Goal: Task Accomplishment & Management: Use online tool/utility

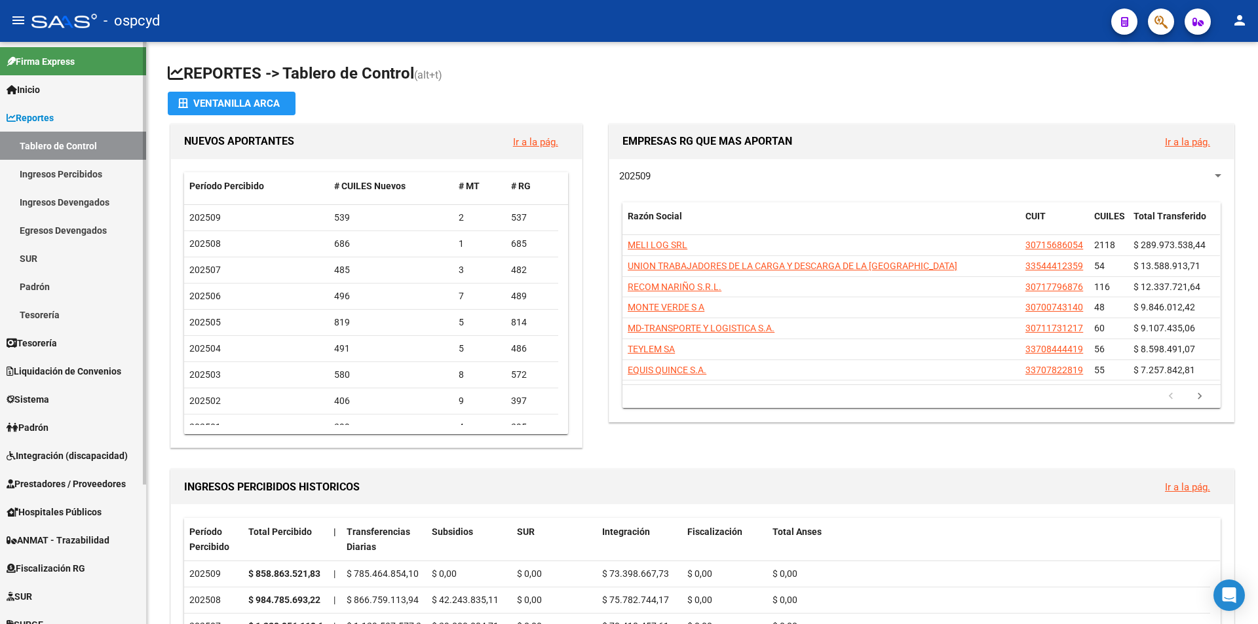
click at [68, 400] on link "Sistema" at bounding box center [73, 399] width 146 height 28
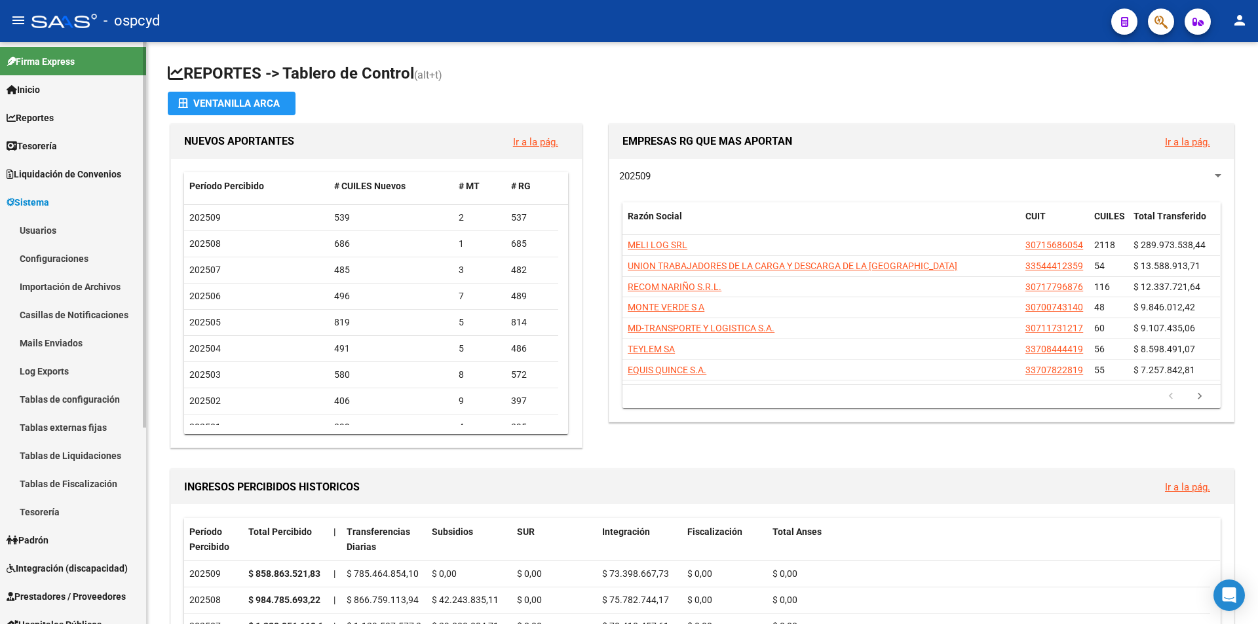
click at [69, 232] on link "Usuarios" at bounding box center [73, 230] width 146 height 28
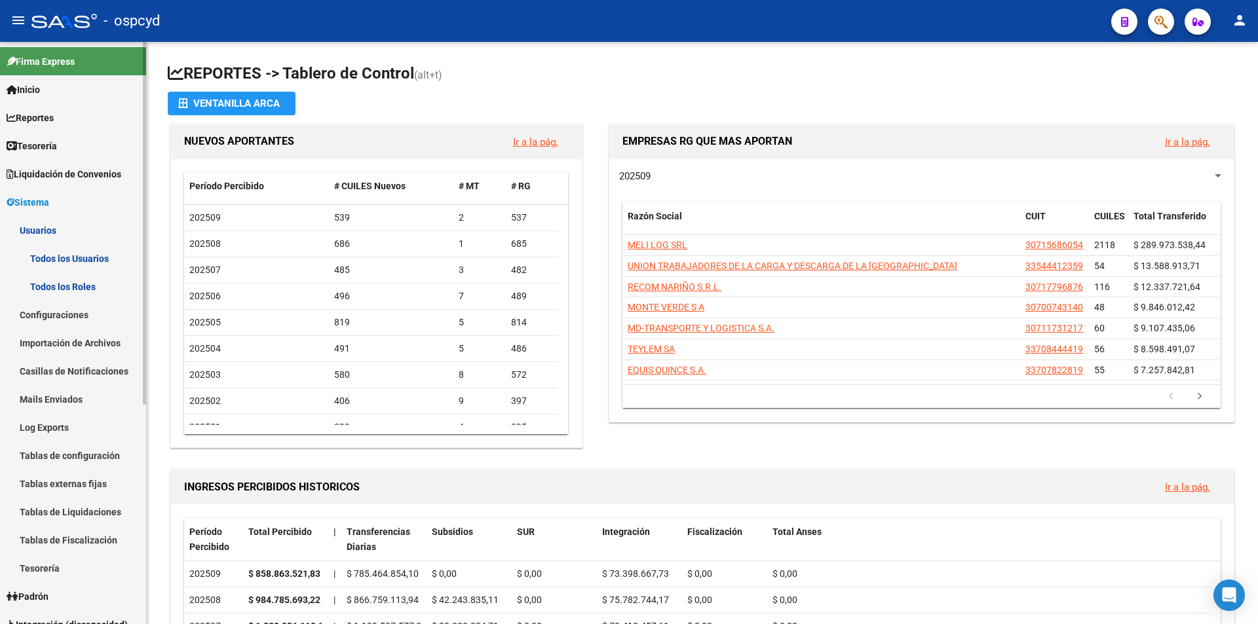
click at [75, 258] on link "Todos los Usuarios" at bounding box center [73, 258] width 146 height 28
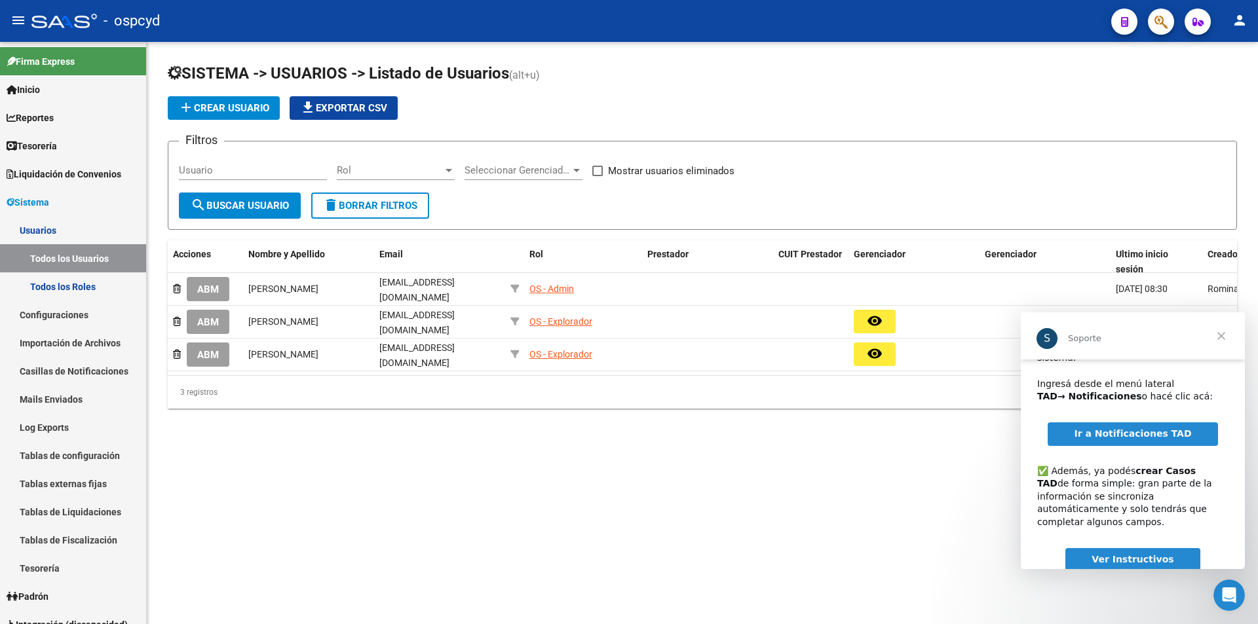
scroll to position [85, 0]
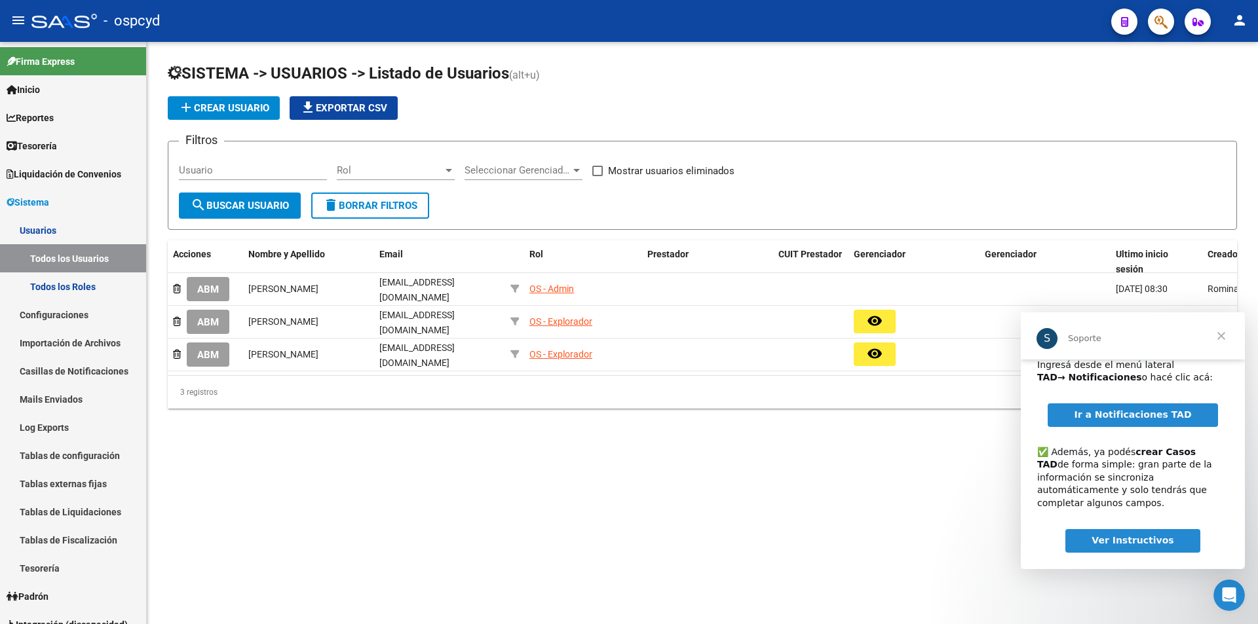
click at [1133, 410] on span "Ir a Notificaciones TAD" at bounding box center [1132, 415] width 117 height 10
click at [1216, 336] on span "Cerrar" at bounding box center [1221, 336] width 47 height 47
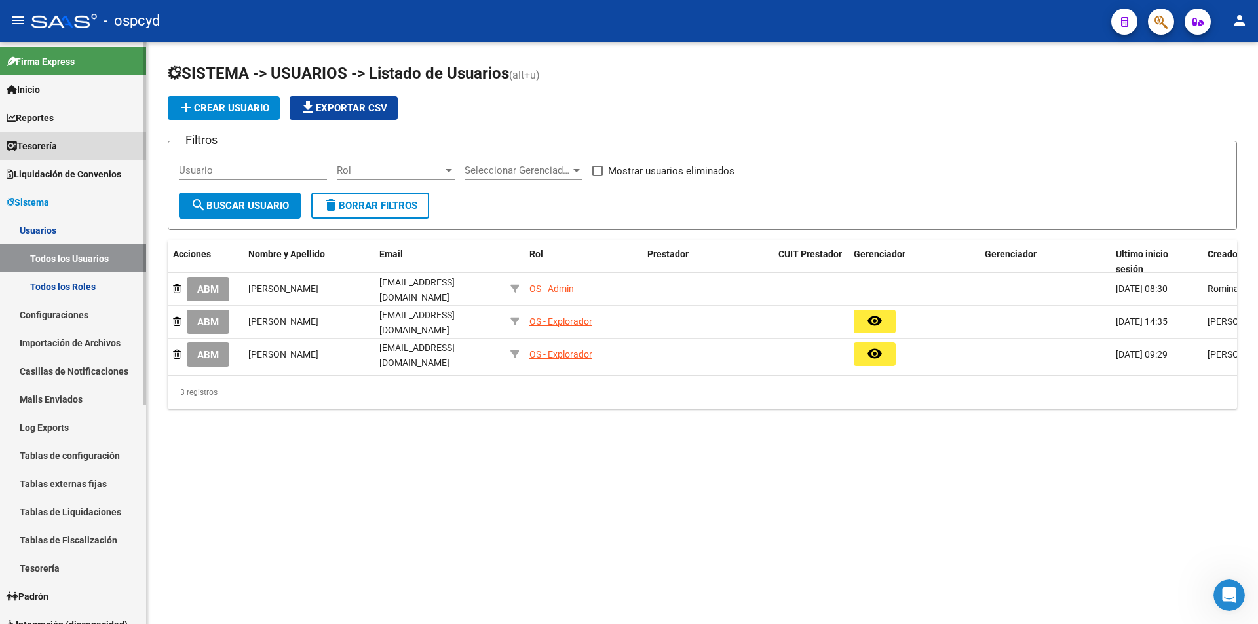
click at [67, 143] on link "Tesorería" at bounding box center [73, 146] width 146 height 28
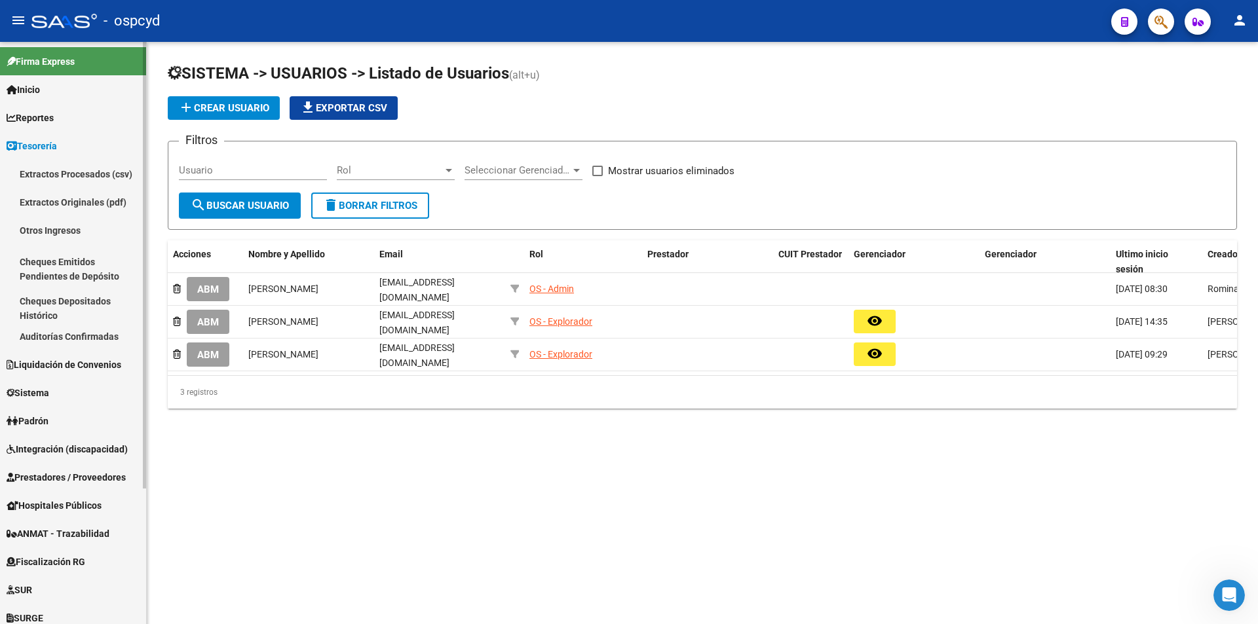
click at [57, 152] on span "Tesorería" at bounding box center [32, 146] width 50 height 14
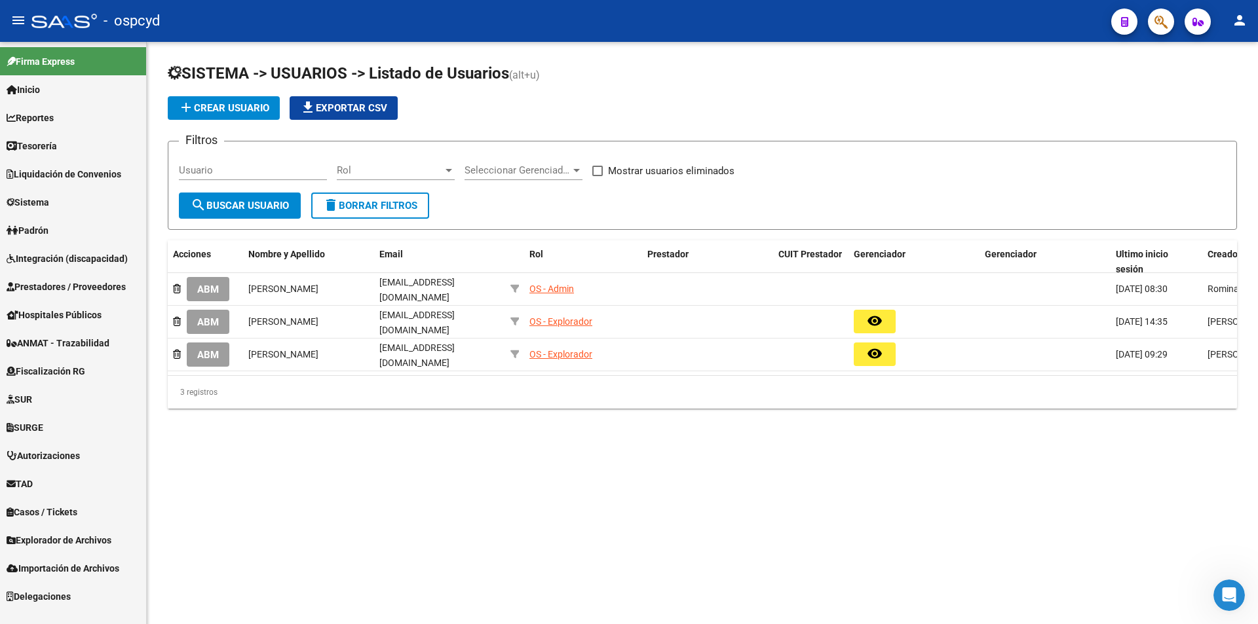
click at [61, 174] on span "Liquidación de Convenios" at bounding box center [64, 174] width 115 height 14
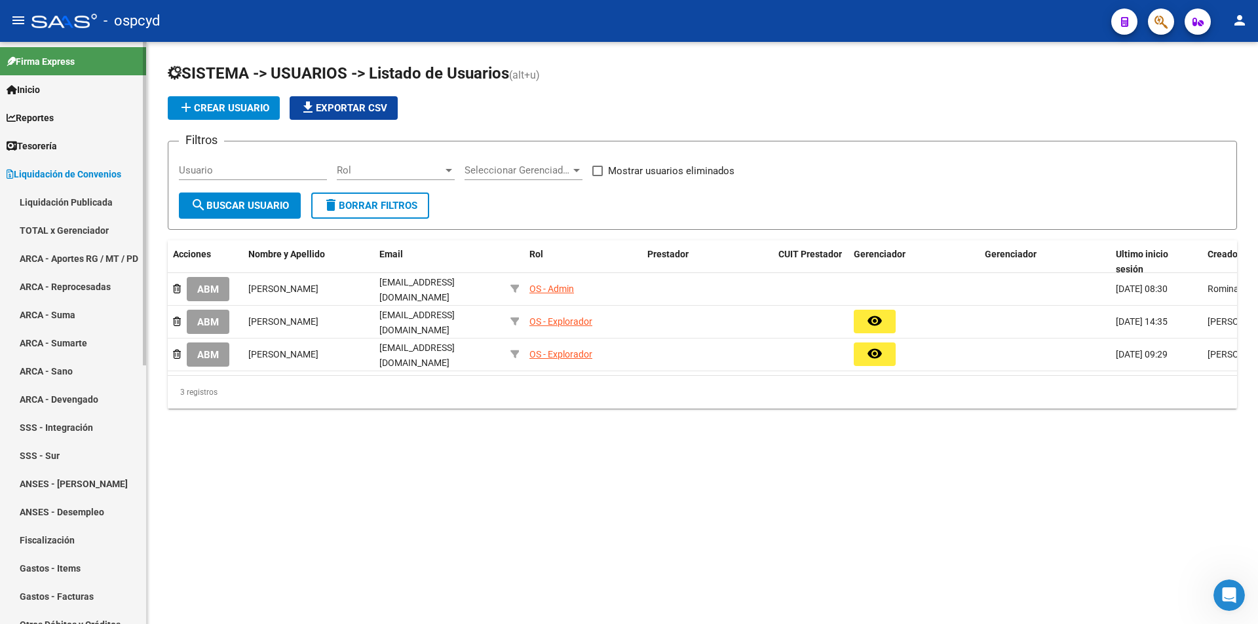
click at [64, 232] on link "TOTAL x Gerenciador" at bounding box center [73, 230] width 146 height 28
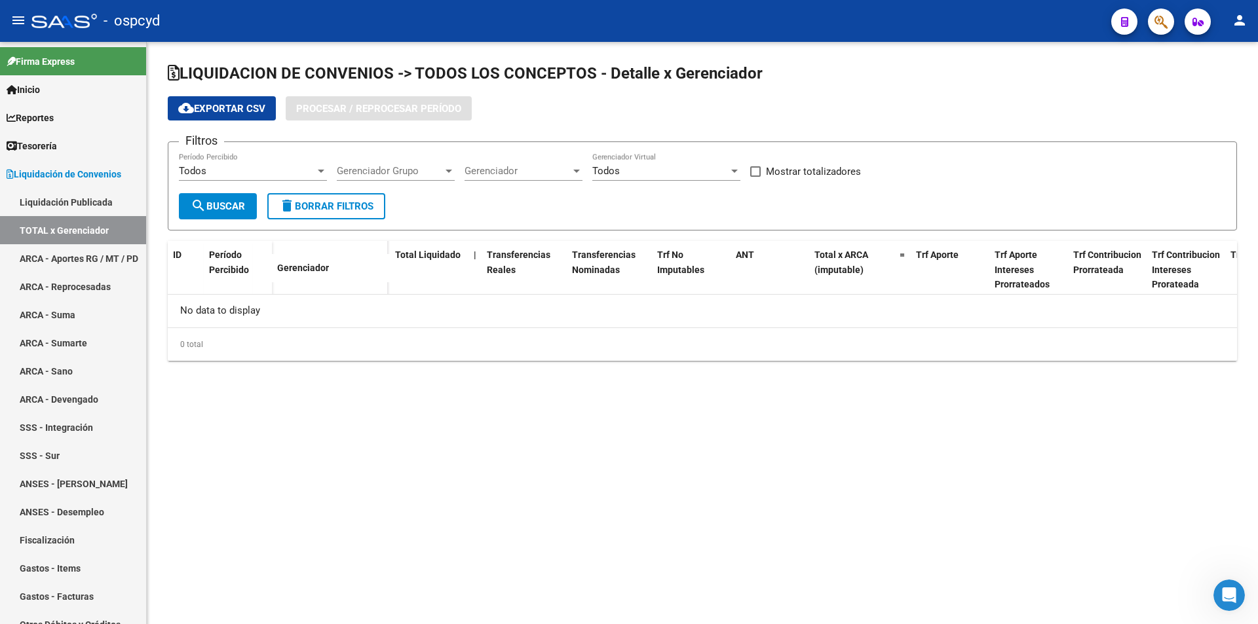
checkbox input "true"
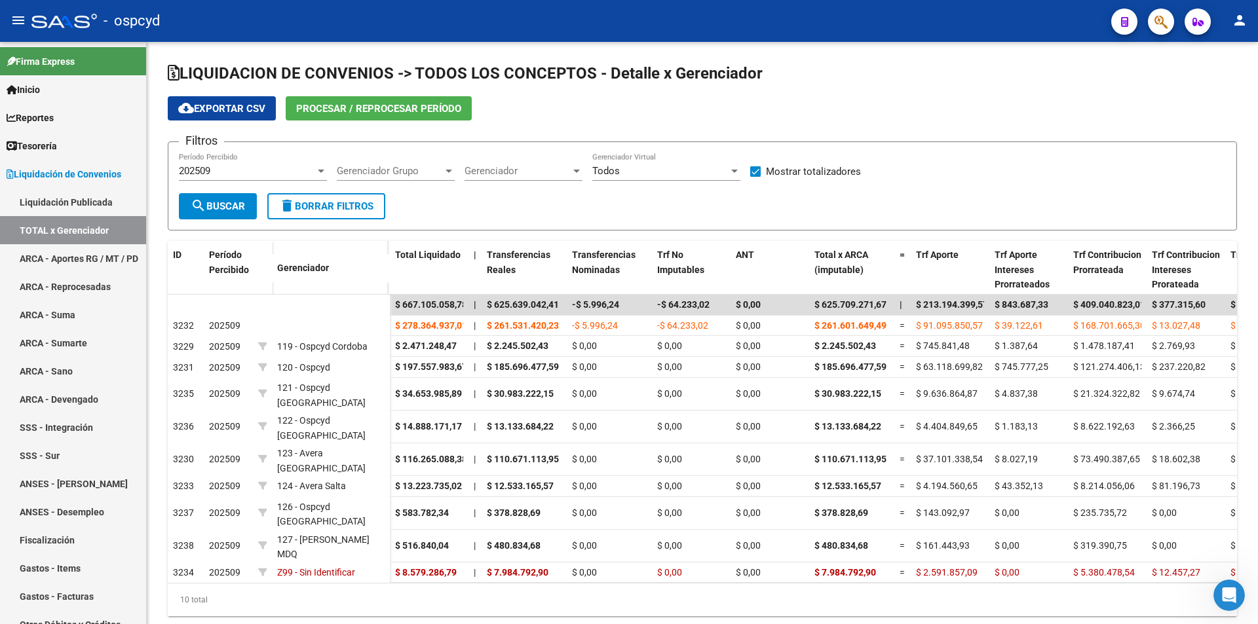
click at [362, 111] on span "Procesar / Reprocesar período" at bounding box center [378, 109] width 165 height 12
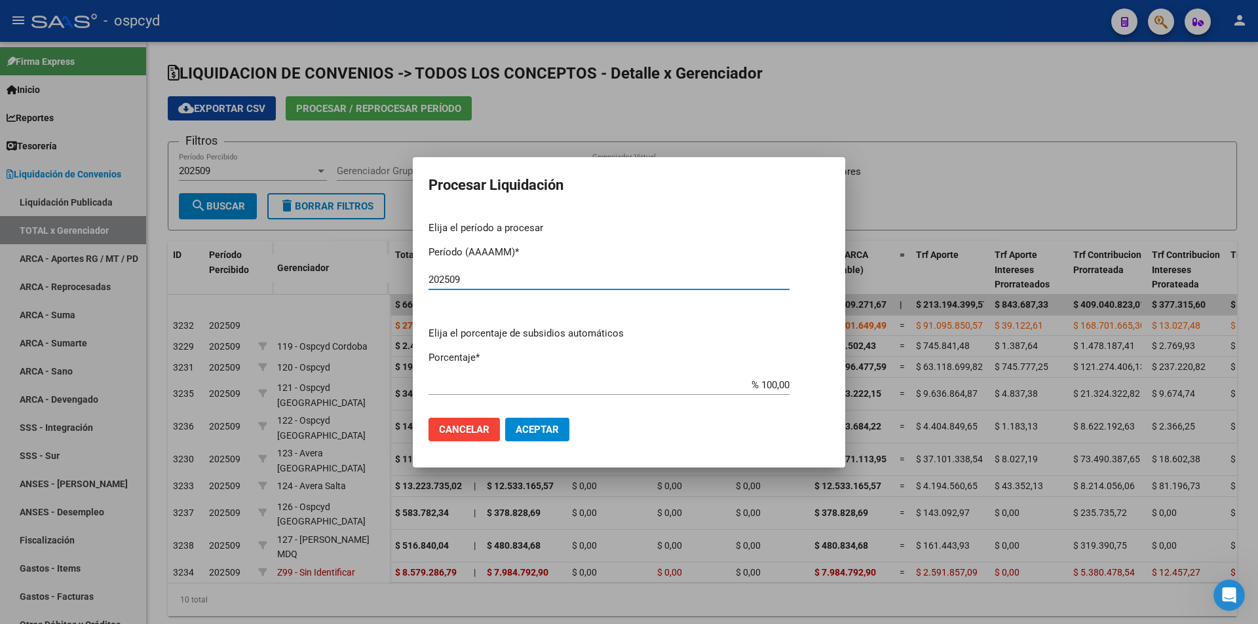
type input "202509"
click at [552, 431] on span "Aceptar" at bounding box center [537, 430] width 43 height 12
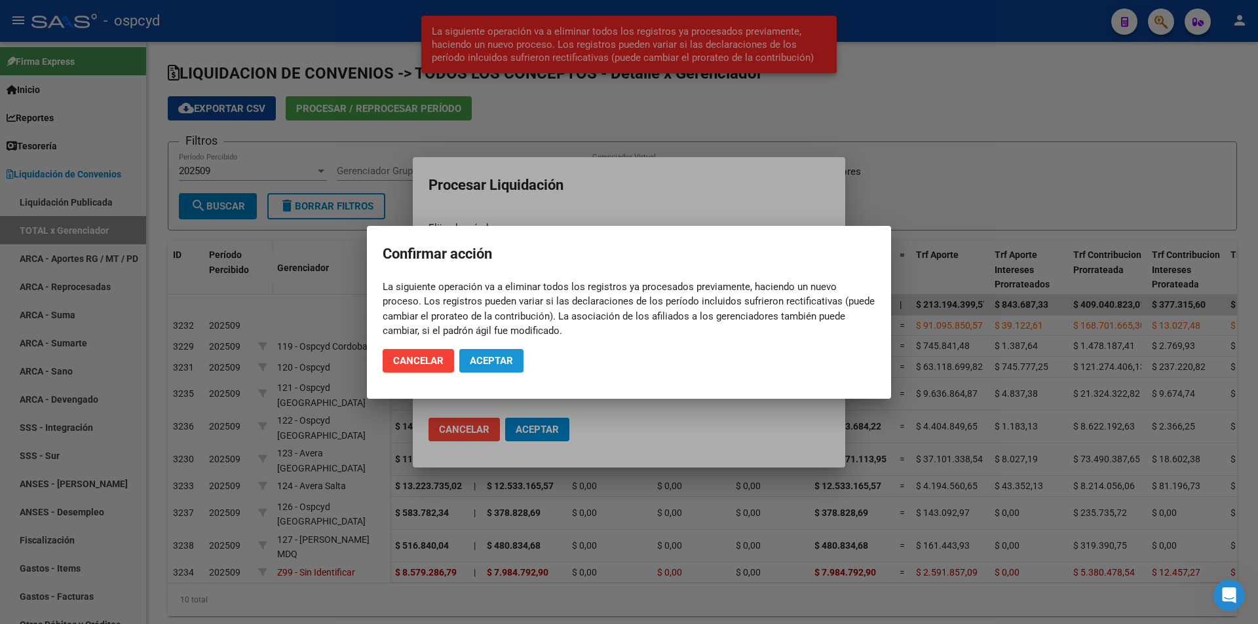
click at [509, 364] on span "Aceptar" at bounding box center [491, 361] width 43 height 12
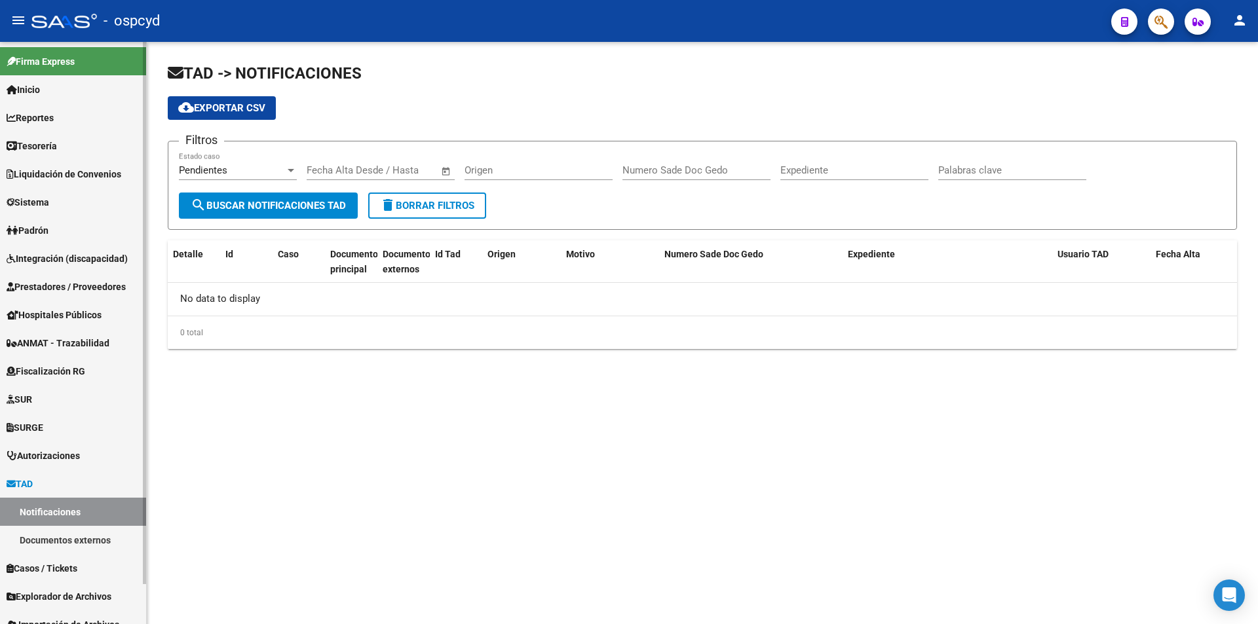
click at [80, 543] on link "Documentos externos" at bounding box center [73, 540] width 146 height 28
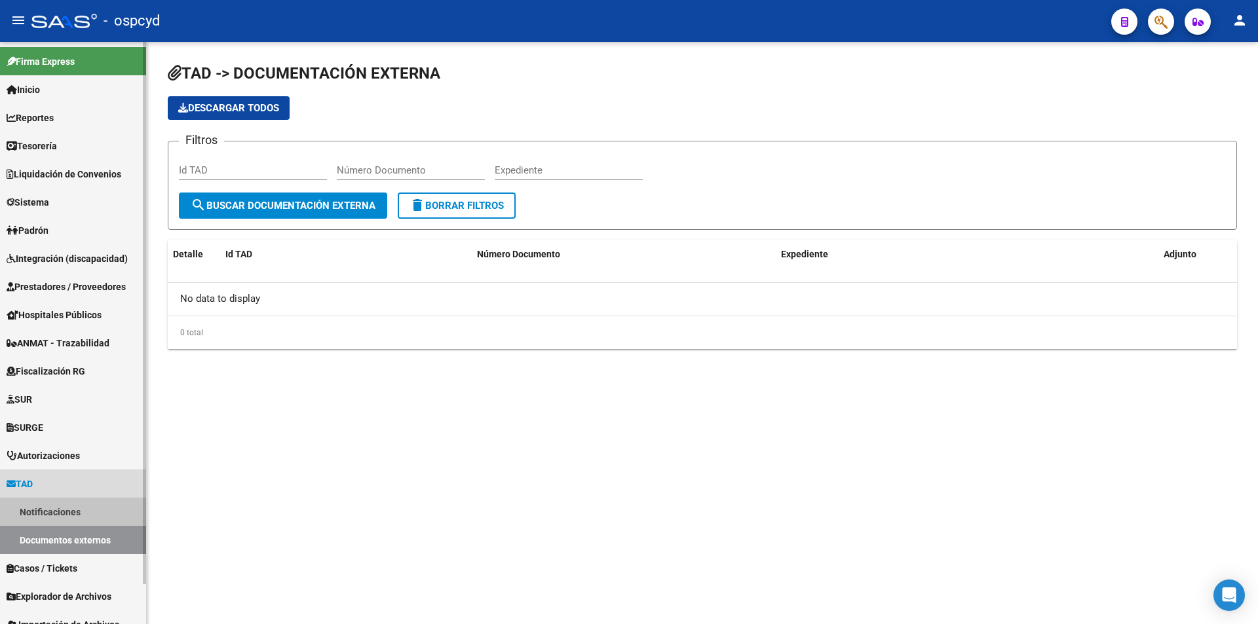
click at [50, 505] on link "Notificaciones" at bounding box center [73, 512] width 146 height 28
